Goal: Find specific page/section: Find specific page/section

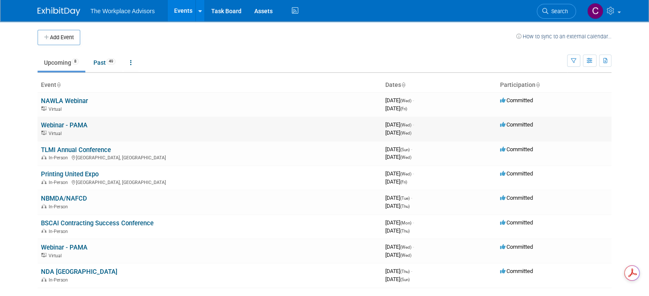
click at [76, 127] on link "Webinar - PAMA" at bounding box center [64, 126] width 46 height 8
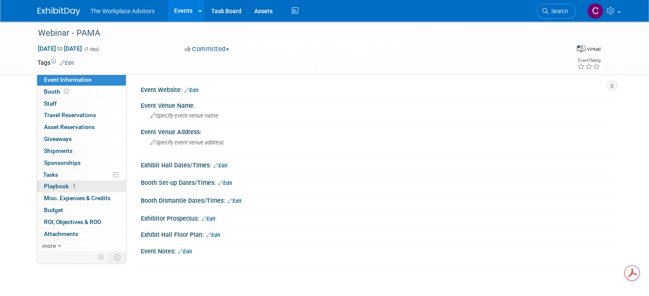
click at [44, 187] on span "Playbook 1" at bounding box center [60, 186] width 33 height 7
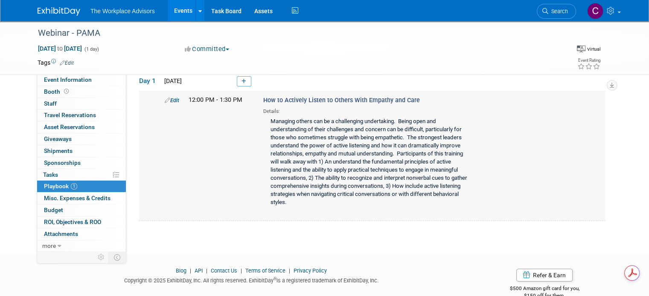
click at [553, 144] on div "Edit 12:00 PM - 1:30 PM How to Actively Listen to Others With Empathy and Care …" at bounding box center [382, 153] width 449 height 114
